Goal: Task Accomplishment & Management: Use online tool/utility

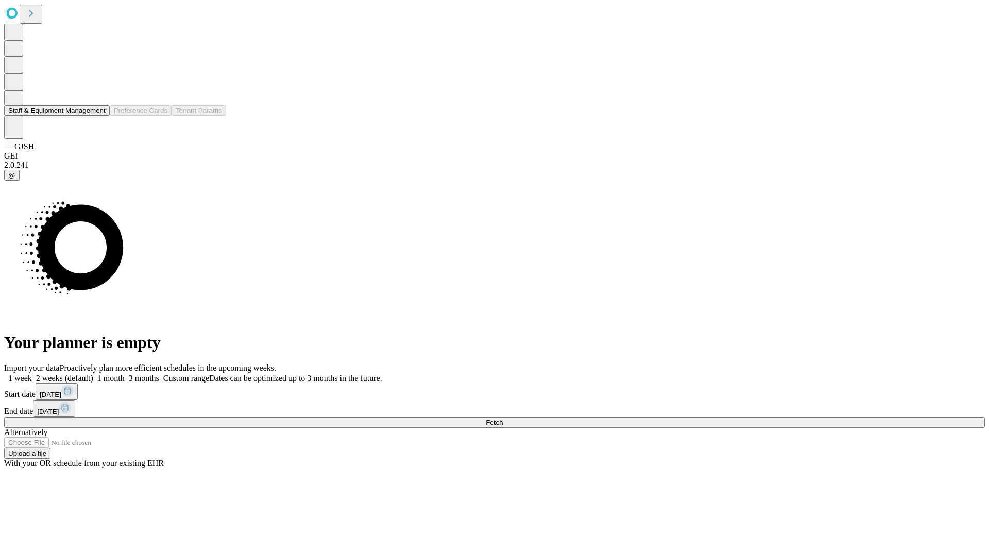
click at [98, 116] on button "Staff & Equipment Management" at bounding box center [57, 110] width 106 height 11
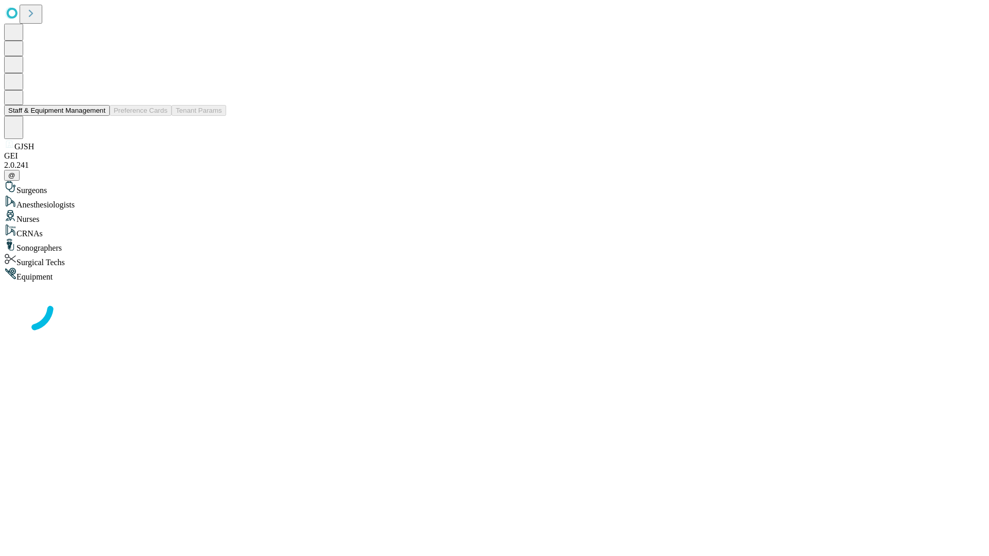
click at [98, 116] on button "Staff & Equipment Management" at bounding box center [57, 110] width 106 height 11
